Goal: Task Accomplishment & Management: Manage account settings

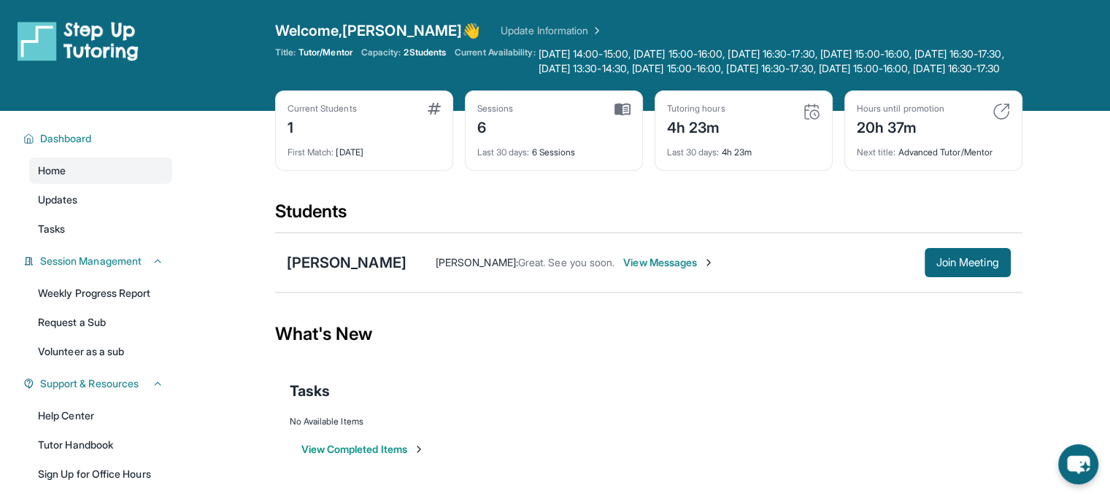
click at [931, 158] on div "Next title : Advanced Tutor/Mentor" at bounding box center [933, 148] width 153 height 20
click at [998, 120] on img at bounding box center [1001, 112] width 18 height 18
click at [1005, 120] on img at bounding box center [1001, 112] width 18 height 18
click at [325, 47] on span "Tutor/Mentor" at bounding box center [325, 53] width 54 height 12
click at [412, 52] on span "2 Students" at bounding box center [425, 53] width 42 height 12
